Goal: Transaction & Acquisition: Purchase product/service

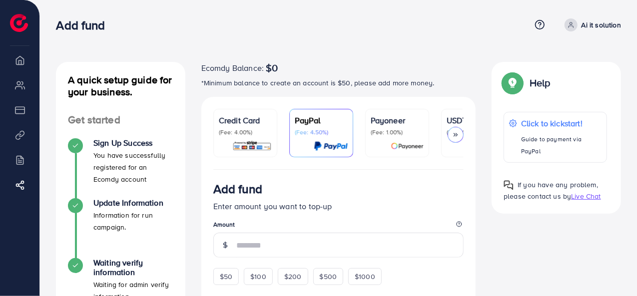
click at [593, 21] on p "Ai it solution" at bounding box center [601, 25] width 39 height 12
click at [436, 24] on div "Add fund" at bounding box center [293, 25] width 474 height 14
click at [12, 30] on img at bounding box center [19, 23] width 18 height 18
click at [393, 205] on p "Enter amount you want to top-up" at bounding box center [338, 206] width 251 height 12
click at [209, 49] on div "A quick setup guide for your business. Get started Sign Up Success You have suc…" at bounding box center [338, 294] width 597 height 588
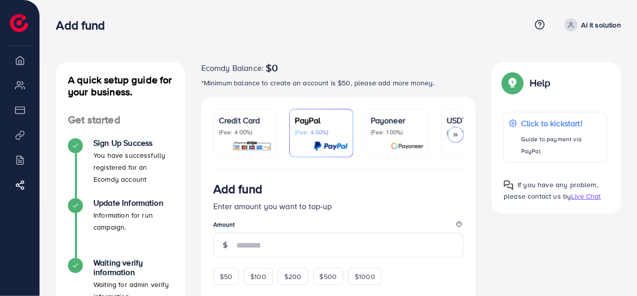
drag, startPoint x: 429, startPoint y: 0, endPoint x: 432, endPoint y: 42, distance: 42.1
click at [432, 42] on nav "Add fund Help Center Contact Support Term and policy About Us Ai it solution Lo…" at bounding box center [338, 24] width 565 height 35
click at [594, 26] on p "Ai it solution" at bounding box center [601, 25] width 39 height 12
drag, startPoint x: 495, startPoint y: 24, endPoint x: 498, endPoint y: 18, distance: 7.2
click at [498, 18] on div "Add fund" at bounding box center [293, 25] width 474 height 14
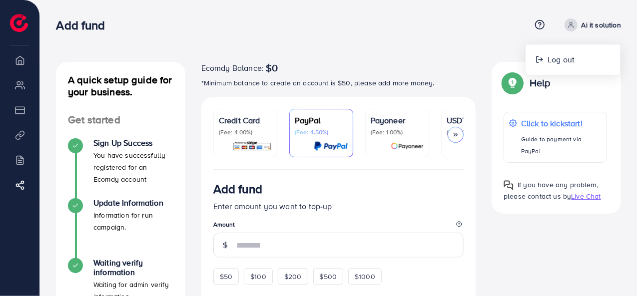
click at [498, 18] on div "Add fund" at bounding box center [293, 25] width 474 height 14
click at [543, 23] on icon at bounding box center [540, 24] width 10 height 10
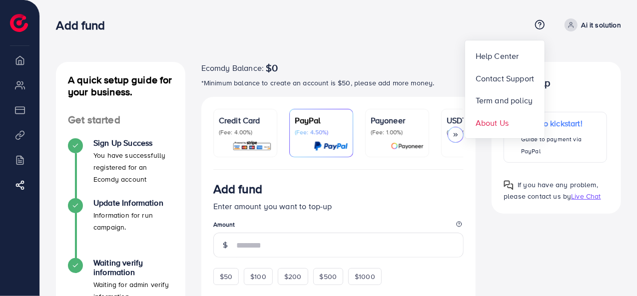
click at [497, 117] on span "About Us" at bounding box center [492, 123] width 33 height 12
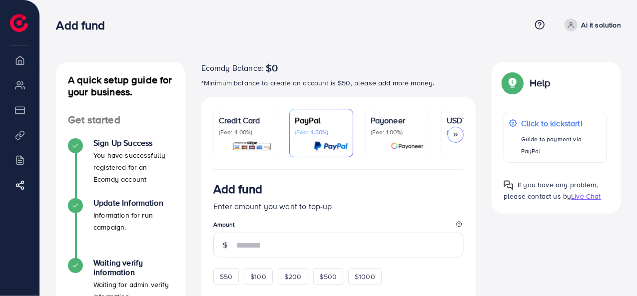
click at [14, 21] on img at bounding box center [19, 23] width 18 height 18
click at [20, 61] on li "Overview" at bounding box center [19, 60] width 39 height 20
click at [76, 25] on h3 "Add fund" at bounding box center [84, 25] width 57 height 14
click at [20, 89] on li "My ad accounts" at bounding box center [19, 85] width 39 height 20
click at [515, 81] on img at bounding box center [513, 83] width 18 height 18
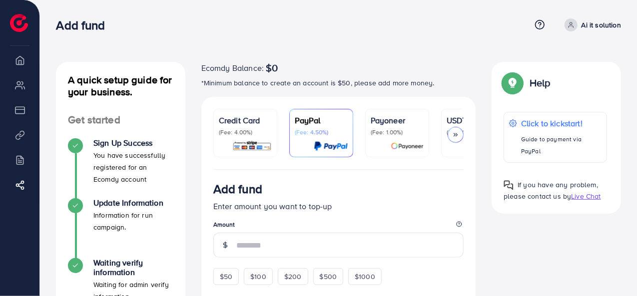
click at [445, 46] on div "A quick setup guide for your business. Get started Sign Up Success You have suc…" at bounding box center [338, 294] width 597 height 588
drag, startPoint x: 608, startPoint y: 0, endPoint x: 439, endPoint y: 6, distance: 169.1
click at [439, 6] on div "A quick setup guide for your business. Get started Sign Up Success You have suc…" at bounding box center [338, 294] width 597 height 588
click at [456, 131] on icon at bounding box center [455, 134] width 7 height 7
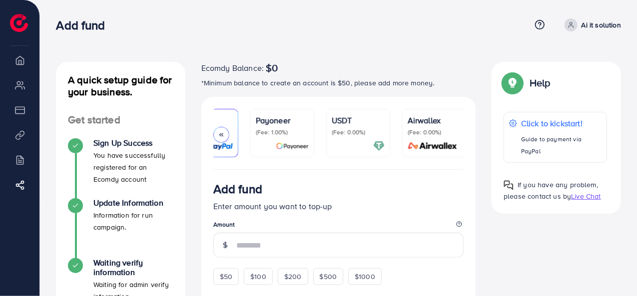
scroll to position [0, 117]
click at [456, 131] on p "(Fee: 0.00%)" at bounding box center [432, 132] width 53 height 8
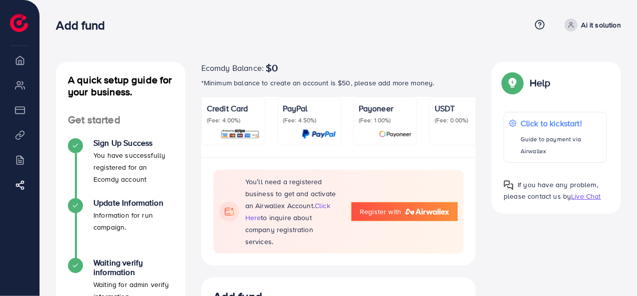
click at [446, 118] on p "(Fee: 0.00%)" at bounding box center [461, 120] width 53 height 8
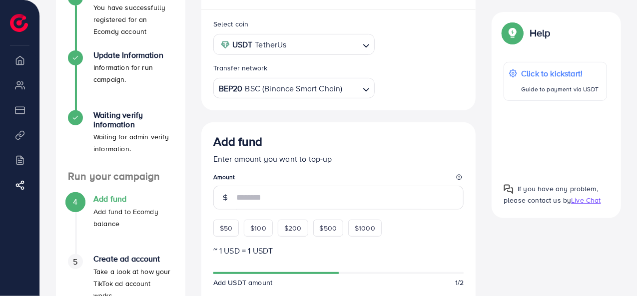
scroll to position [150, 0]
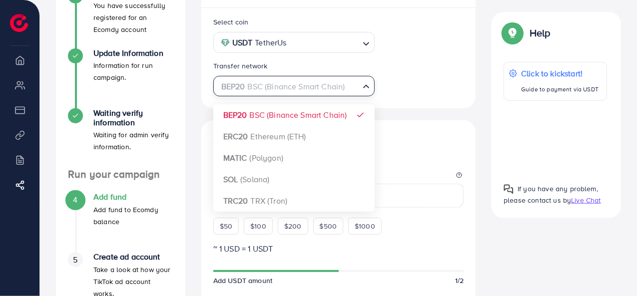
click at [368, 91] on icon "Search for option" at bounding box center [366, 86] width 10 height 10
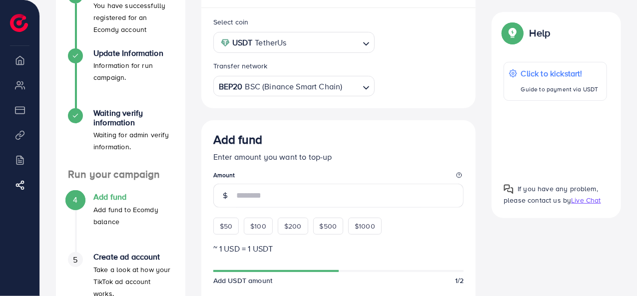
click at [514, 242] on div "A quick setup guide for your business. Get started Sign Up Success You have suc…" at bounding box center [338, 252] width 581 height 681
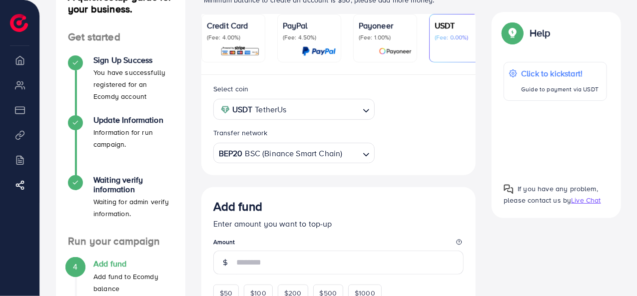
scroll to position [0, 0]
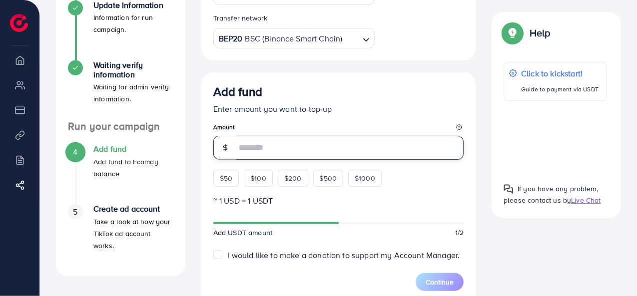
scroll to position [198, 0]
